Goal: Information Seeking & Learning: Check status

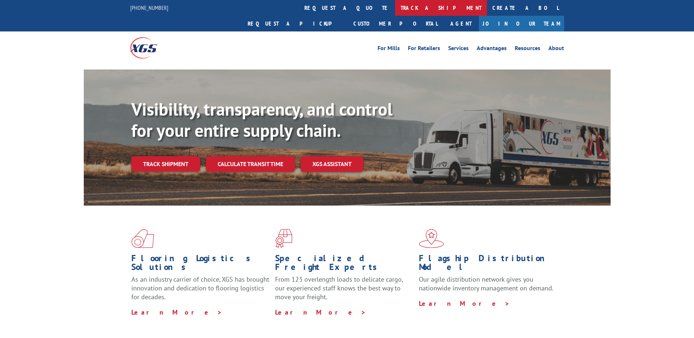
click at [395, 8] on link "track a shipment" at bounding box center [441, 8] width 92 height 16
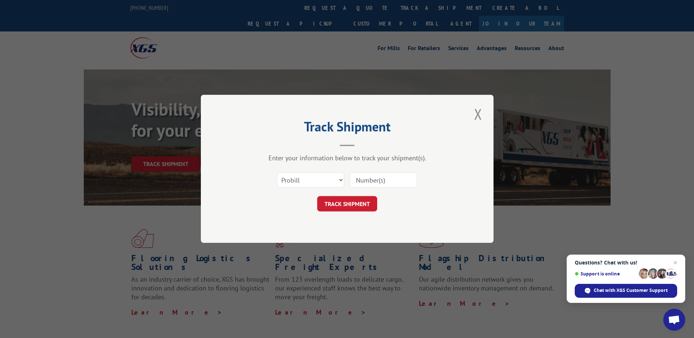
click at [379, 179] on input at bounding box center [383, 180] width 67 height 15
paste input "17256032"
type input "17256032"
click at [356, 205] on button "TRACK SHIPMENT" at bounding box center [347, 203] width 60 height 15
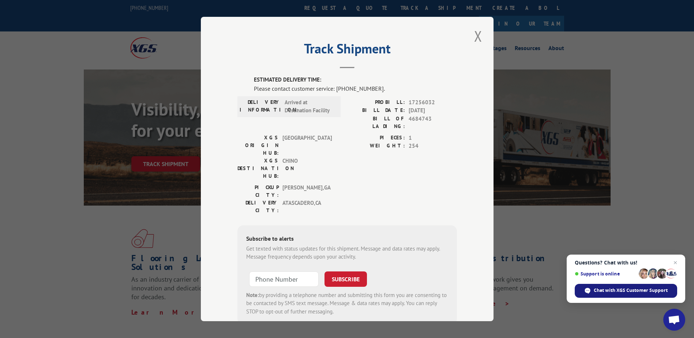
click at [624, 287] on span "Chat with XGS Customer Support" at bounding box center [631, 290] width 74 height 7
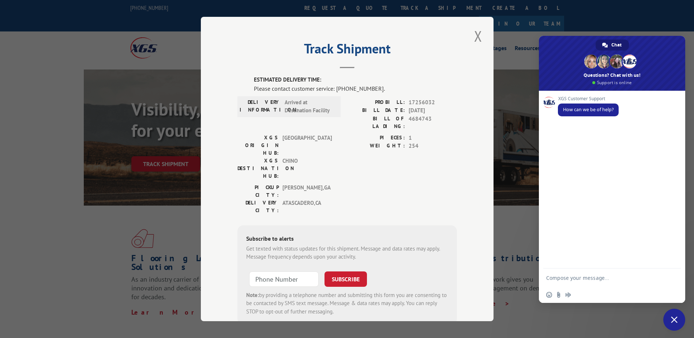
click at [588, 281] on textarea "Compose your message..." at bounding box center [604, 278] width 117 height 18
type textarea "can you confirm if Pro number 17256032 was delivered to the installer? Or was i…"
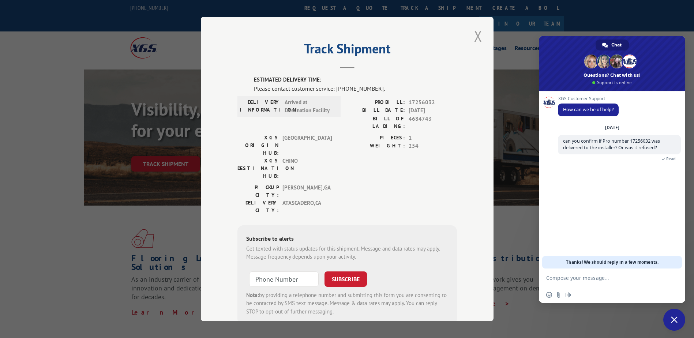
click at [481, 35] on button "Close modal" at bounding box center [478, 36] width 12 height 20
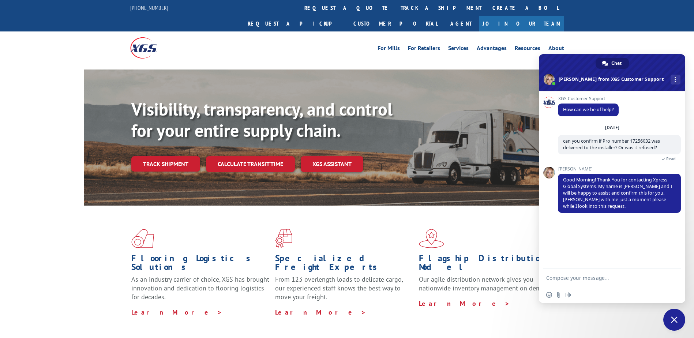
click at [576, 276] on textarea "Compose your message..." at bounding box center [604, 278] width 117 height 18
type textarea "Okay, Thank you"
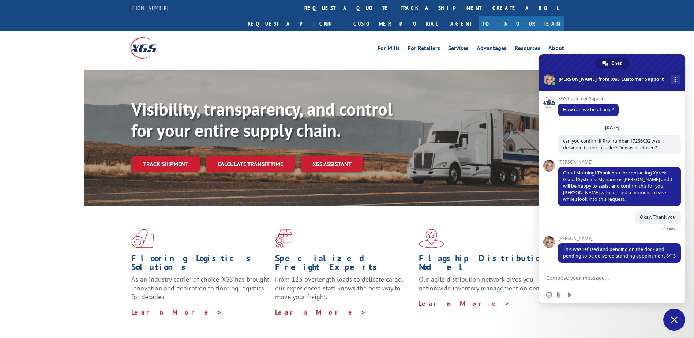
scroll to position [9, 0]
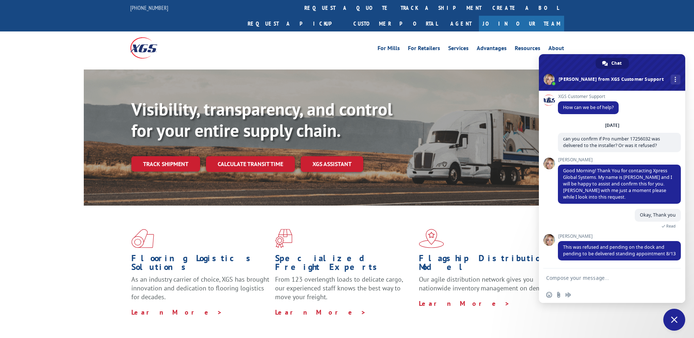
click at [631, 269] on div at bounding box center [612, 278] width 146 height 18
click at [612, 278] on textarea "Compose your message..." at bounding box center [604, 278] width 117 height 18
type textarea "Okay thank you"
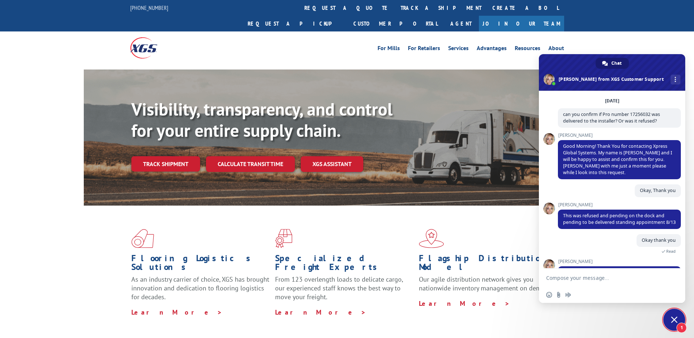
scroll to position [100, 0]
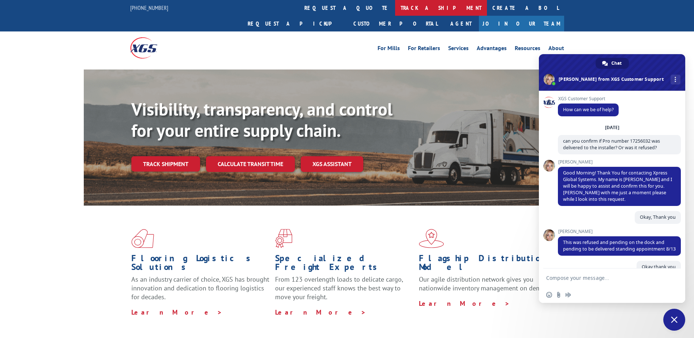
scroll to position [100, 0]
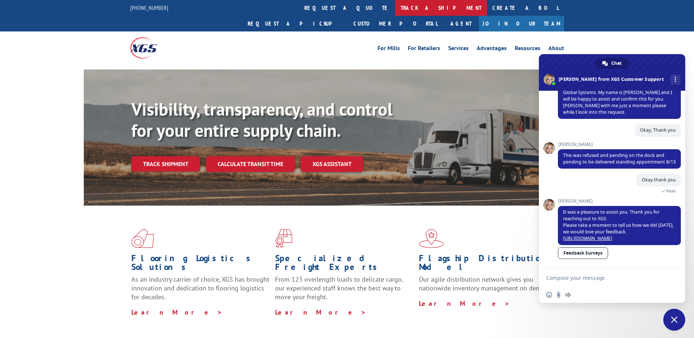
click at [395, 7] on link "track a shipment" at bounding box center [441, 8] width 92 height 16
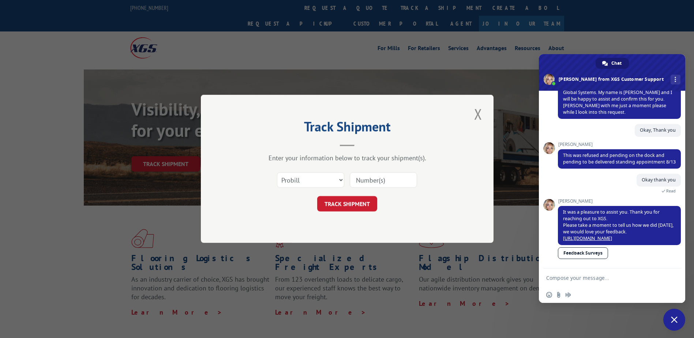
click at [382, 180] on input at bounding box center [383, 180] width 67 height 15
paste input "16329297"
type input "16329297"
click at [350, 209] on button "TRACK SHIPMENT" at bounding box center [347, 203] width 60 height 15
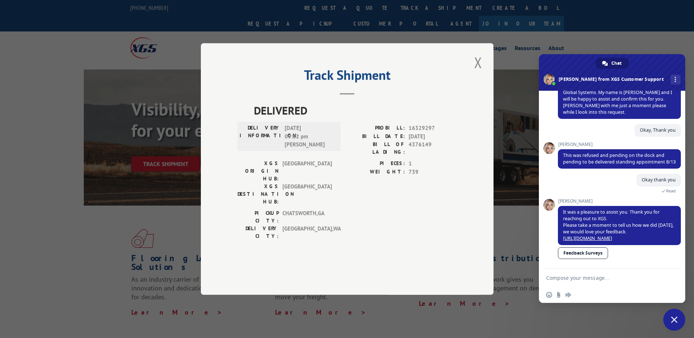
click at [619, 278] on textarea "Compose your message..." at bounding box center [604, 278] width 117 height 18
paste textarea "16329297"
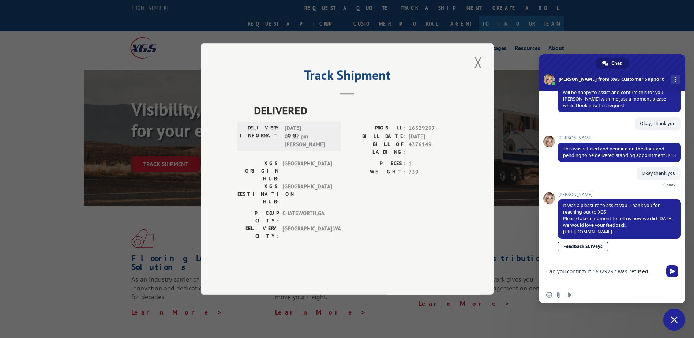
type textarea "Can you confirm if 16329297 was refused?"
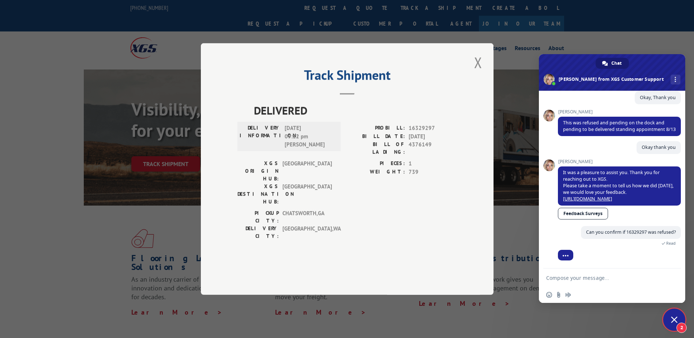
scroll to position [169, 0]
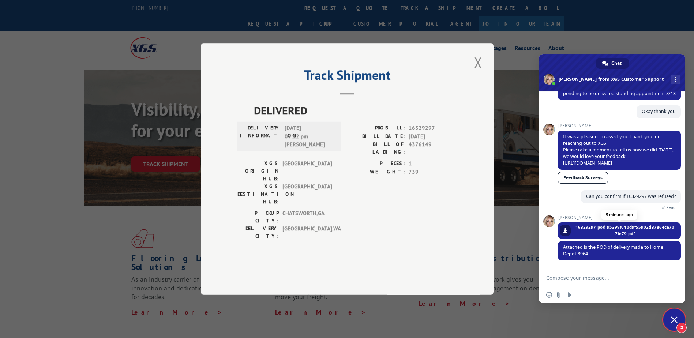
click at [563, 231] on span at bounding box center [565, 230] width 4 height 4
click at [605, 284] on textarea "Compose your message..." at bounding box center [604, 278] width 117 height 18
type textarea "Thanks [PERSON_NAME]! You're the best!"
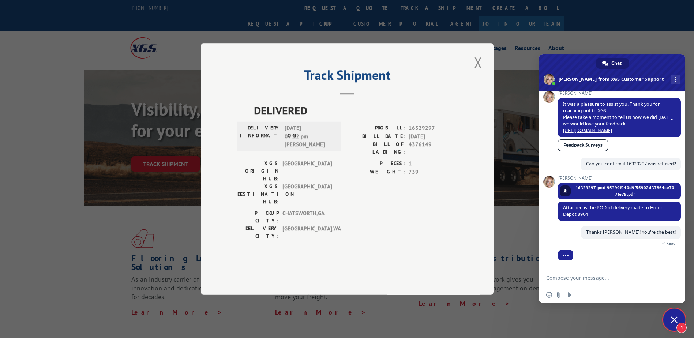
scroll to position [218, 0]
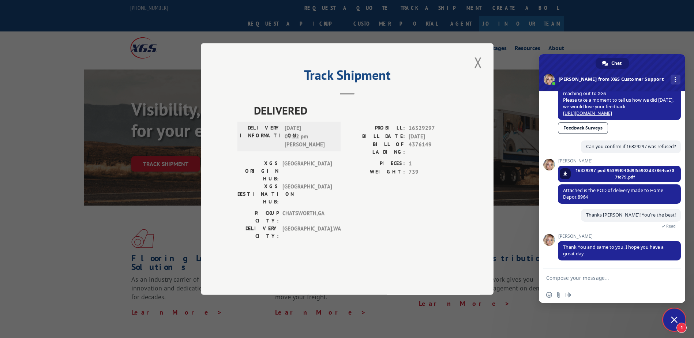
click at [609, 273] on textarea "Compose your message..." at bounding box center [604, 278] width 117 height 18
type textarea "Hope you have a great day as well!"
click at [676, 279] on span "Send" at bounding box center [672, 278] width 12 height 12
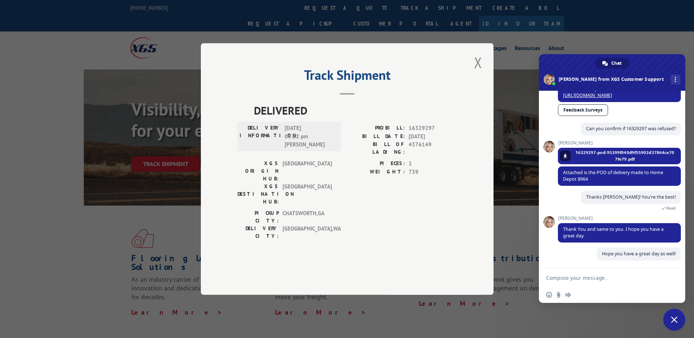
scroll to position [236, 0]
